Goal: Task Accomplishment & Management: Use online tool/utility

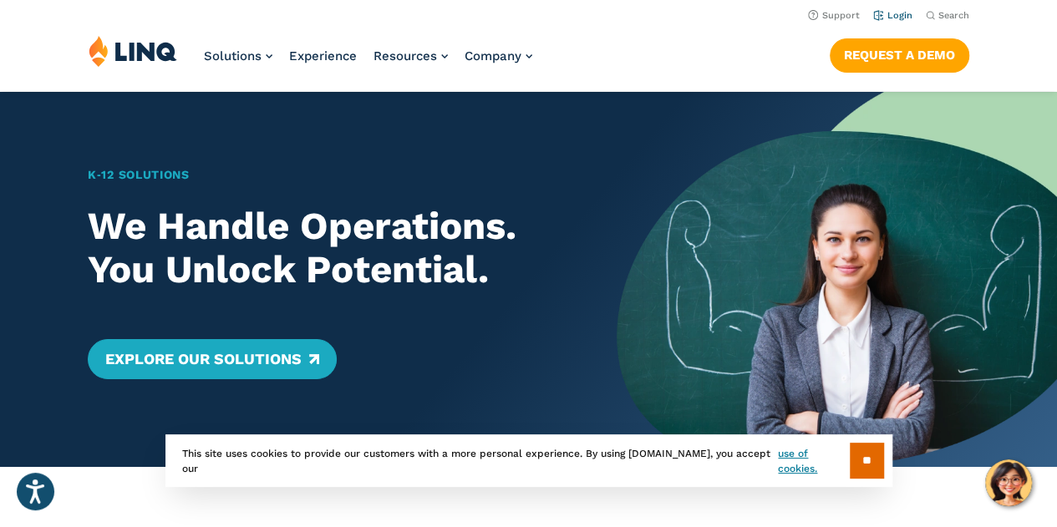
click at [891, 15] on link "Login" at bounding box center [892, 15] width 39 height 11
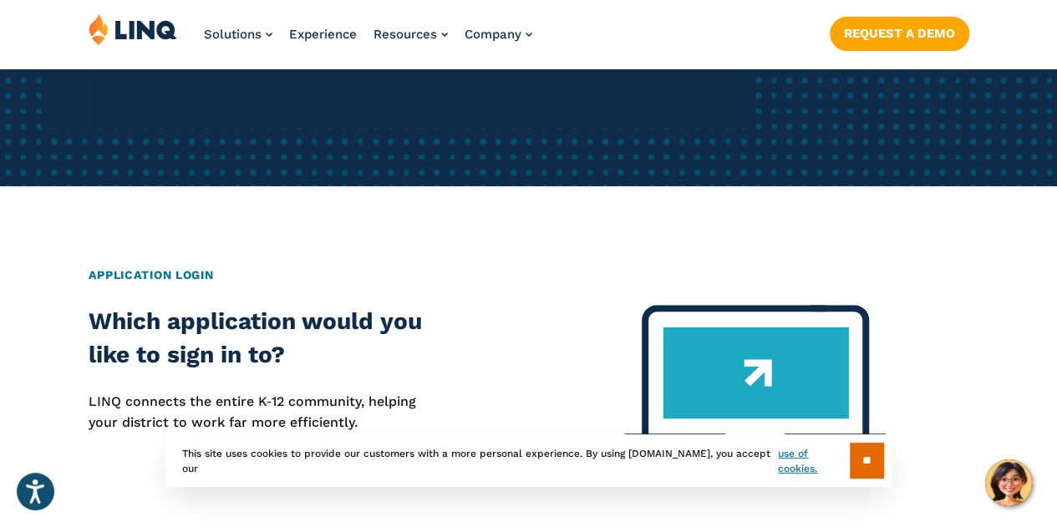
scroll to position [490, 0]
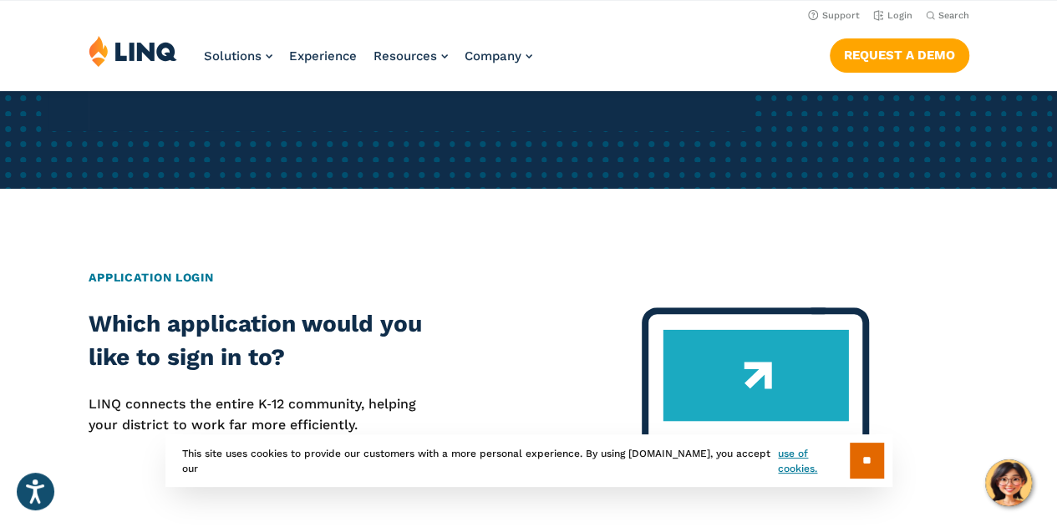
click at [177, 269] on h2 "Application Login" at bounding box center [529, 278] width 881 height 18
drag, startPoint x: 177, startPoint y: 251, endPoint x: 175, endPoint y: 262, distance: 11.1
click at [177, 269] on h2 "Application Login" at bounding box center [529, 278] width 881 height 18
click at [321, 338] on h2 "Which application would you like to sign in to?" at bounding box center [265, 340] width 352 height 67
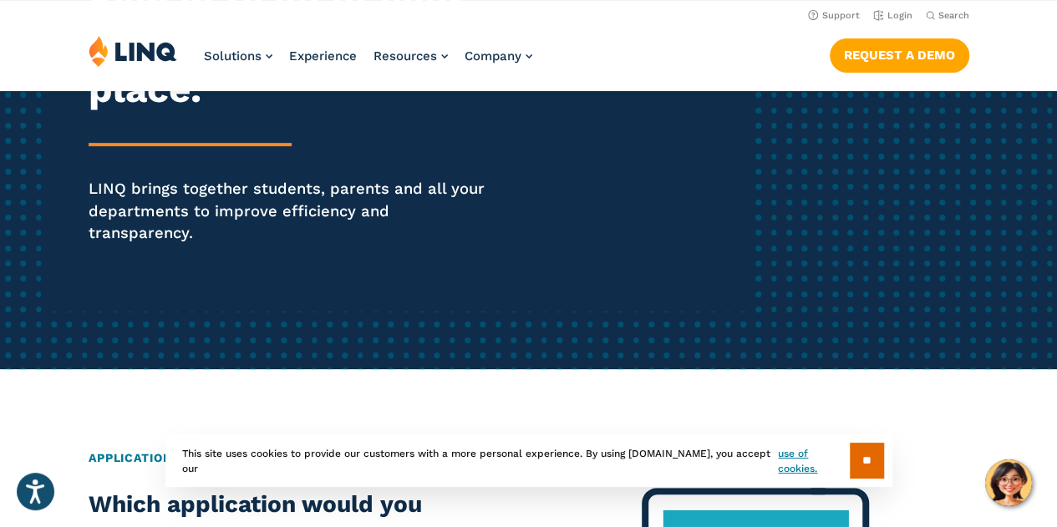
scroll to position [190, 0]
